Goal: Task Accomplishment & Management: Manage account settings

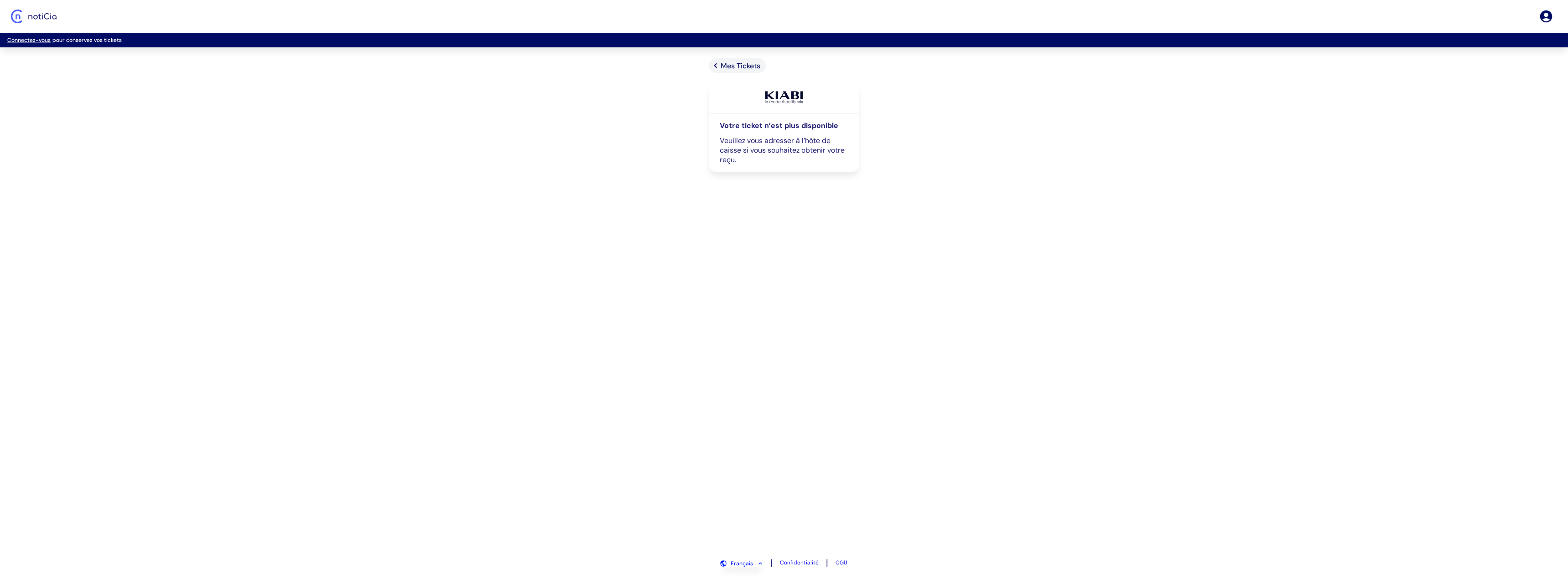
click at [320, 105] on div "Mes Tickets Votre ticket n’est plus disponible Veuillez vous adresser à l’hôte …" at bounding box center [784, 304] width 1568 height 491
click at [320, 111] on div "Mes Tickets Votre ticket n’est plus disponible Veuillez vous adresser à l’hôte …" at bounding box center [784, 304] width 1568 height 491
drag, startPoint x: 376, startPoint y: 106, endPoint x: 865, endPoint y: 134, distance: 489.8
click at [862, 131] on div "Mes Tickets Votre ticket n’est plus disponible Veuillez vous adresser à l’hôte …" at bounding box center [784, 304] width 1568 height 491
click at [883, 159] on div "Mes Tickets Votre ticket n’est plus disponible Veuillez vous adresser à l’hôte …" at bounding box center [784, 304] width 202 height 491
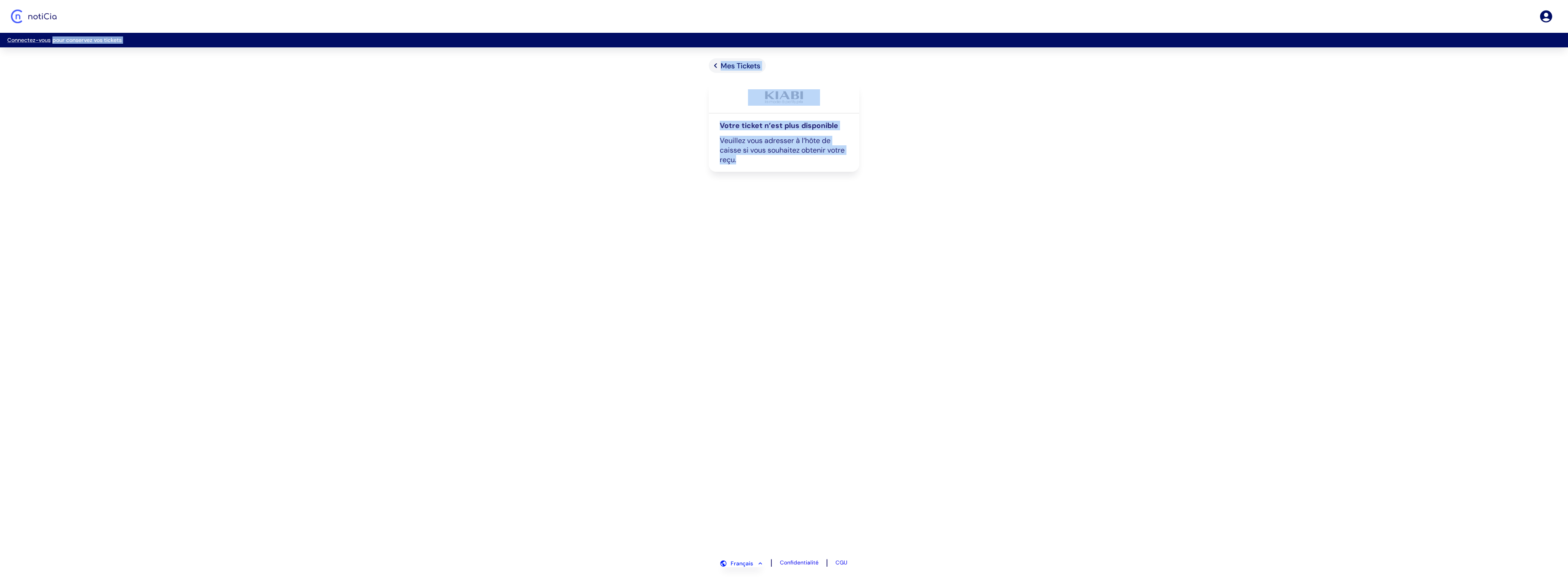
drag, startPoint x: 914, startPoint y: 202, endPoint x: 572, endPoint y: 36, distance: 380.2
click at [572, 36] on div "Connectez-vous pour conservez vos tickets Mes Tickets Votre ticket n’est plus d…" at bounding box center [784, 290] width 1568 height 579
drag, startPoint x: 552, startPoint y: 26, endPoint x: 641, endPoint y: 102, distance: 117.0
click at [637, 98] on div "Connectez-vous pour conservez vos tickets Mes Tickets Votre ticket n’est plus d…" at bounding box center [784, 290] width 1568 height 579
drag, startPoint x: 915, startPoint y: 197, endPoint x: 645, endPoint y: 50, distance: 307.4
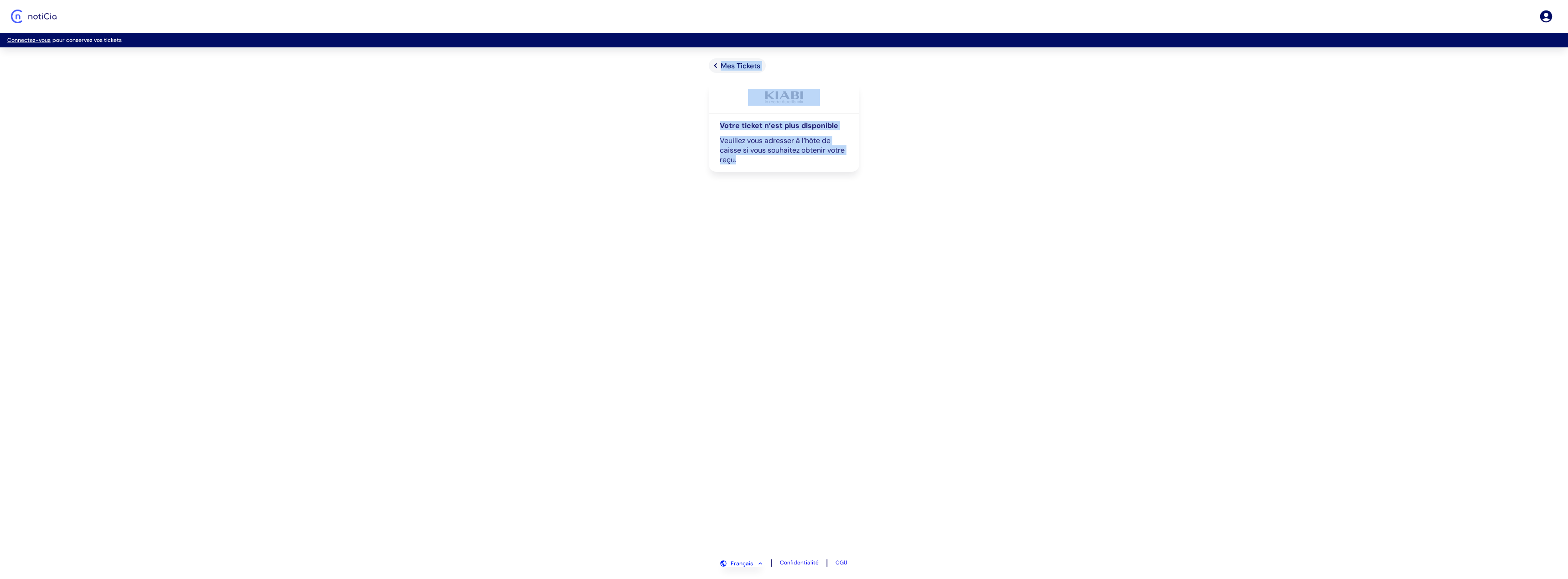
click at [663, 51] on div "Connectez-vous pour conservez vos tickets Mes Tickets Votre ticket n’est plus d…" at bounding box center [784, 290] width 1568 height 579
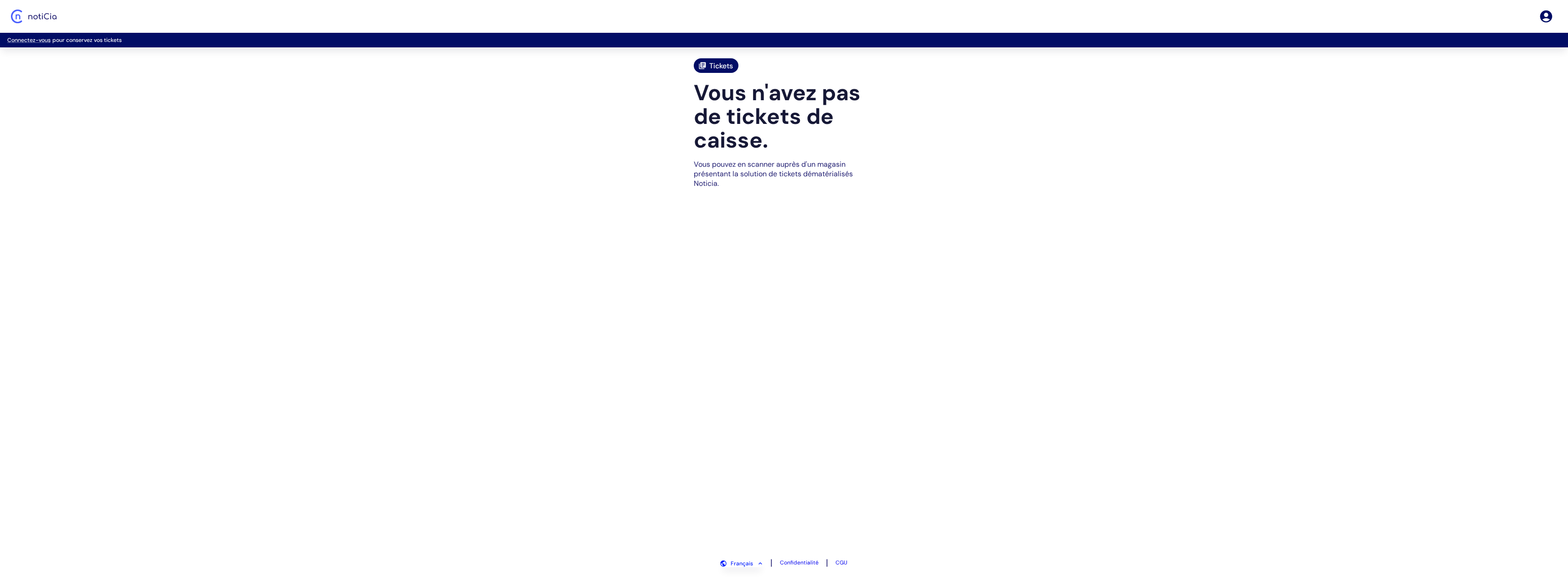
click at [706, 64] on icon "Tickets" at bounding box center [702, 65] width 8 height 8
click at [43, 21] on img "Logo Noticia" at bounding box center [33, 16] width 46 height 13
click at [38, 19] on img "Logo Noticia" at bounding box center [33, 16] width 46 height 13
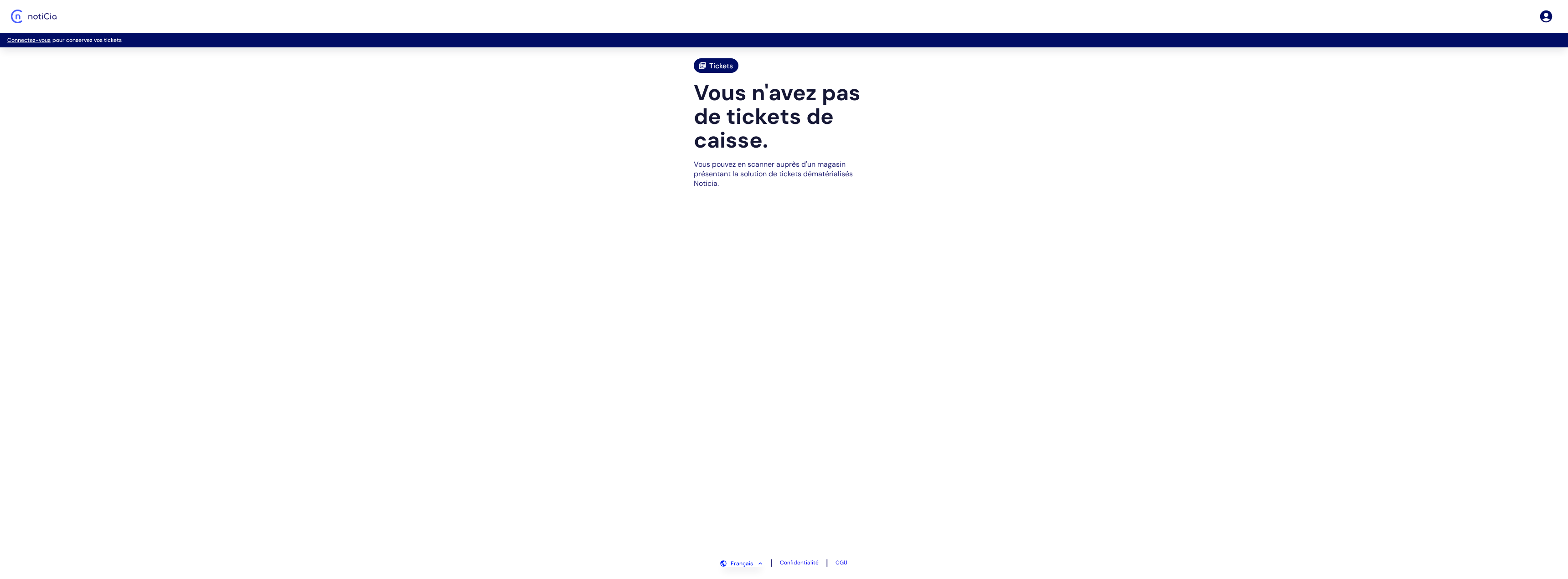
click at [38, 19] on img "Logo Noticia" at bounding box center [33, 16] width 46 height 13
click at [47, 41] on link "Connectez-vous" at bounding box center [29, 40] width 43 height 7
click at [44, 41] on link "Connectez-vous" at bounding box center [29, 40] width 43 height 7
